Goal: Task Accomplishment & Management: Complete application form

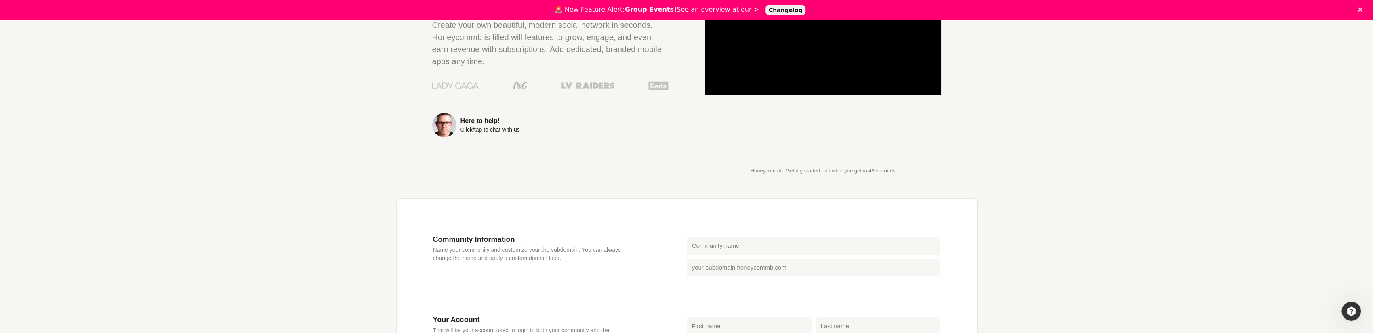
scroll to position [202, 0]
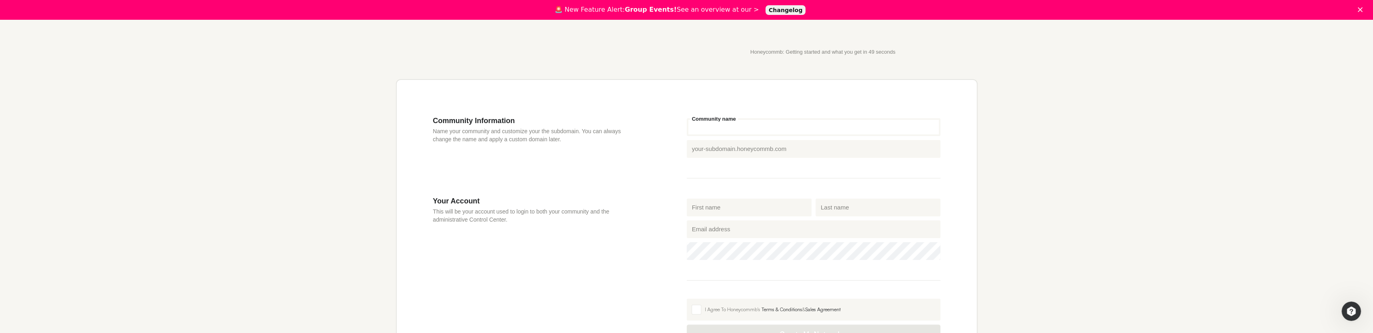
click at [726, 129] on input "Community name" at bounding box center [813, 127] width 254 height 18
click at [706, 127] on input "Only Ravers" at bounding box center [813, 127] width 254 height 18
type input "OnlyRavers"
click at [739, 207] on input "First name" at bounding box center [748, 208] width 125 height 18
type input "[PERSON_NAME]"
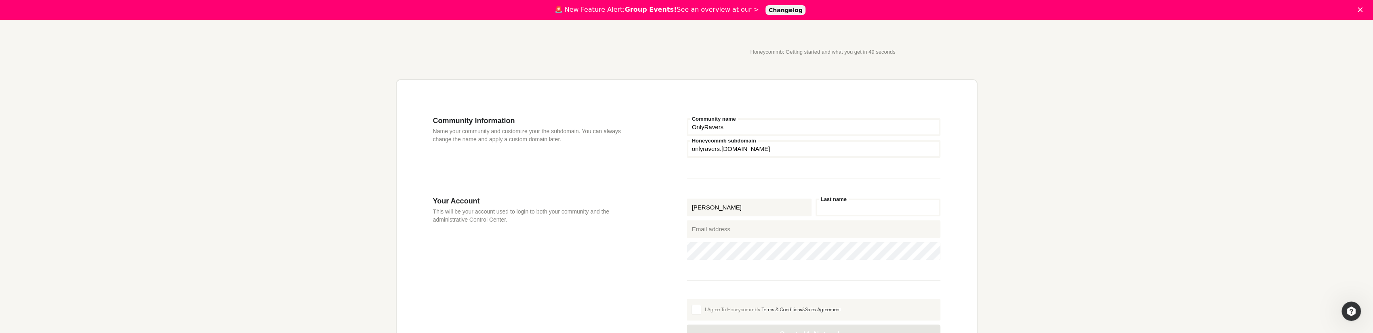
type input "[PERSON_NAME]"
drag, startPoint x: 764, startPoint y: 232, endPoint x: 668, endPoint y: 233, distance: 96.5
click at [668, 233] on section "Your Account This will be your account used to login to both your community and…" at bounding box center [686, 270] width 507 height 147
type input "[PERSON_NAME][EMAIL_ADDRESS][DOMAIN_NAME]"
click at [928, 253] on icon "Show password" at bounding box center [928, 252] width 12 height 6
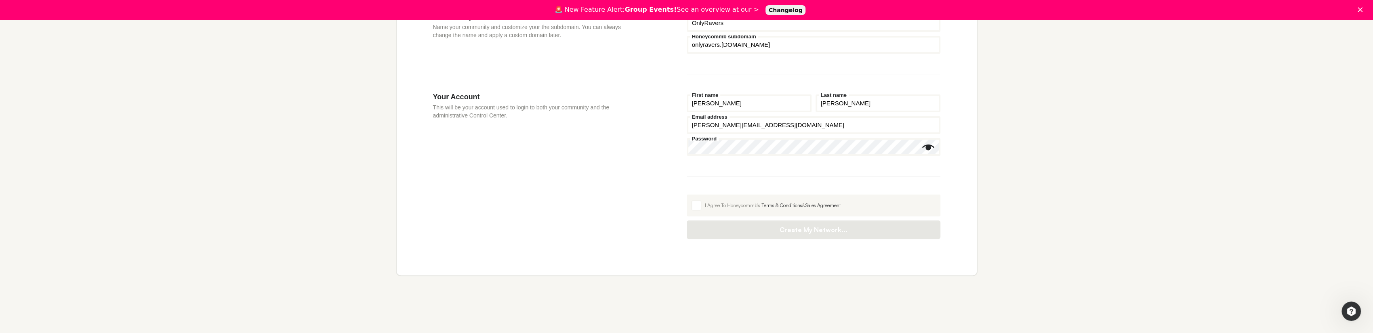
scroll to position [311, 0]
click at [695, 201] on span at bounding box center [696, 202] width 10 height 10
click at [686, 191] on input "I Agree To Honeycommb's Terms & Conditions & Sales Agreement" at bounding box center [686, 191] width 0 height 0
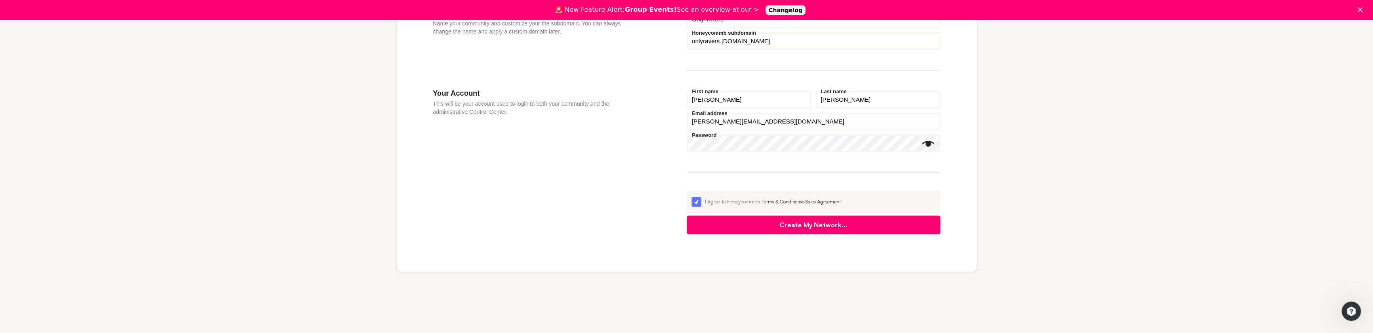
click at [819, 227] on button "Create My Network..." at bounding box center [813, 225] width 254 height 19
